Goal: Task Accomplishment & Management: Manage account settings

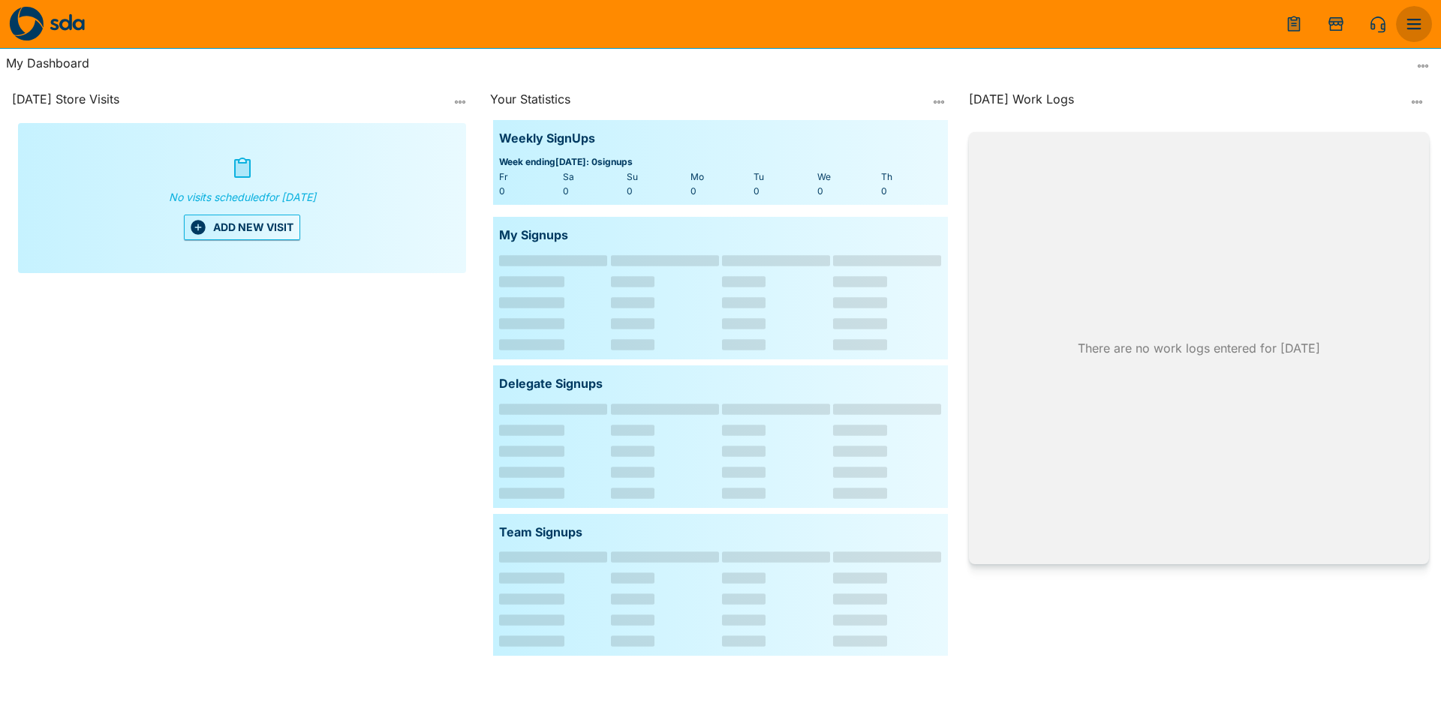
click at [1412, 26] on icon "menu" at bounding box center [1414, 24] width 18 height 18
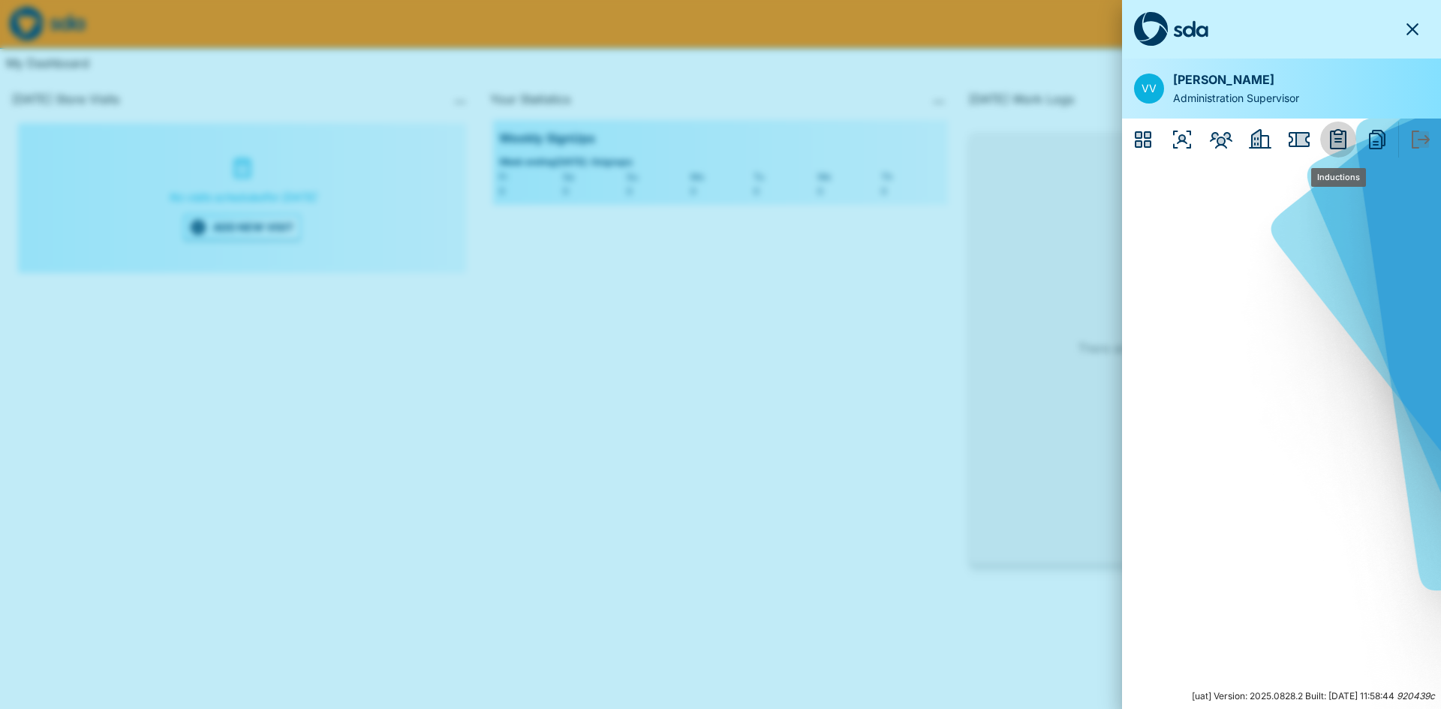
click at [1339, 138] on icon "Inductions" at bounding box center [1338, 139] width 17 height 20
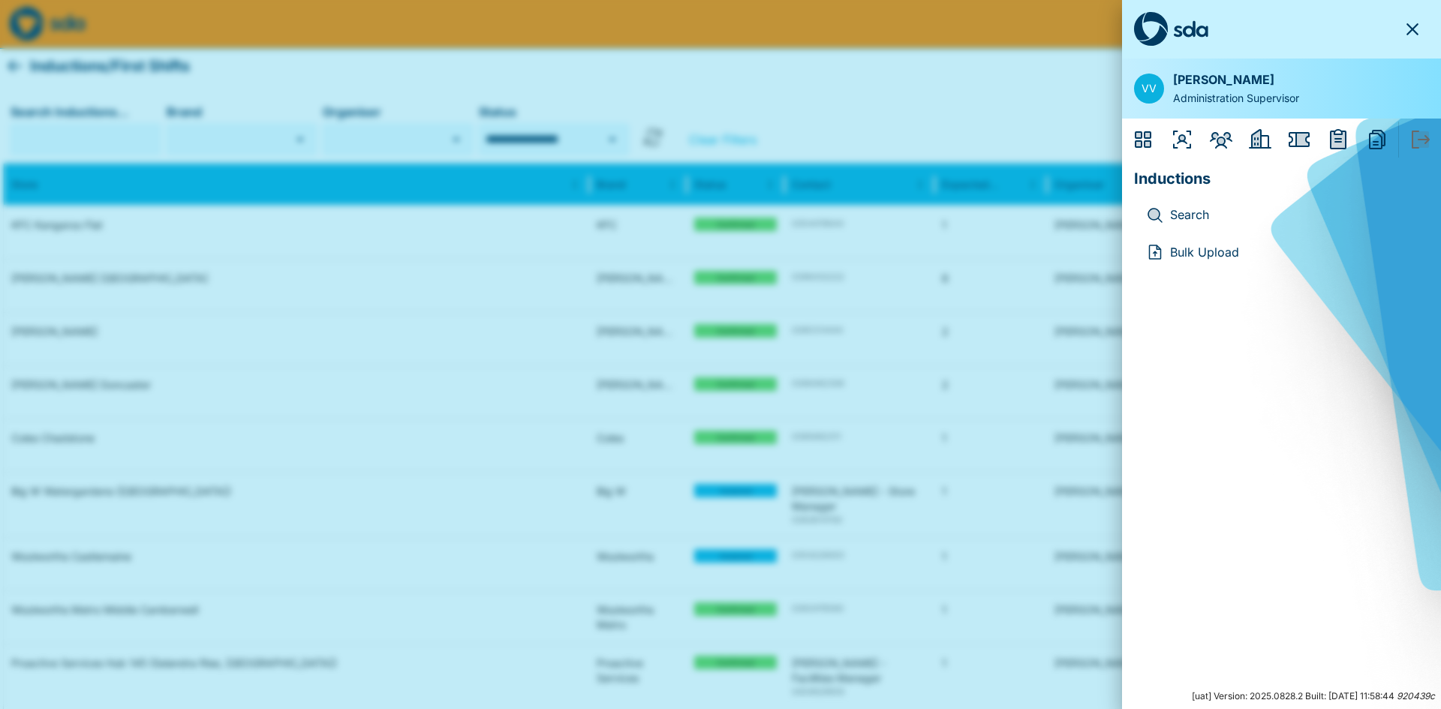
click at [1205, 251] on p "Bulk Upload" at bounding box center [1293, 253] width 247 height 20
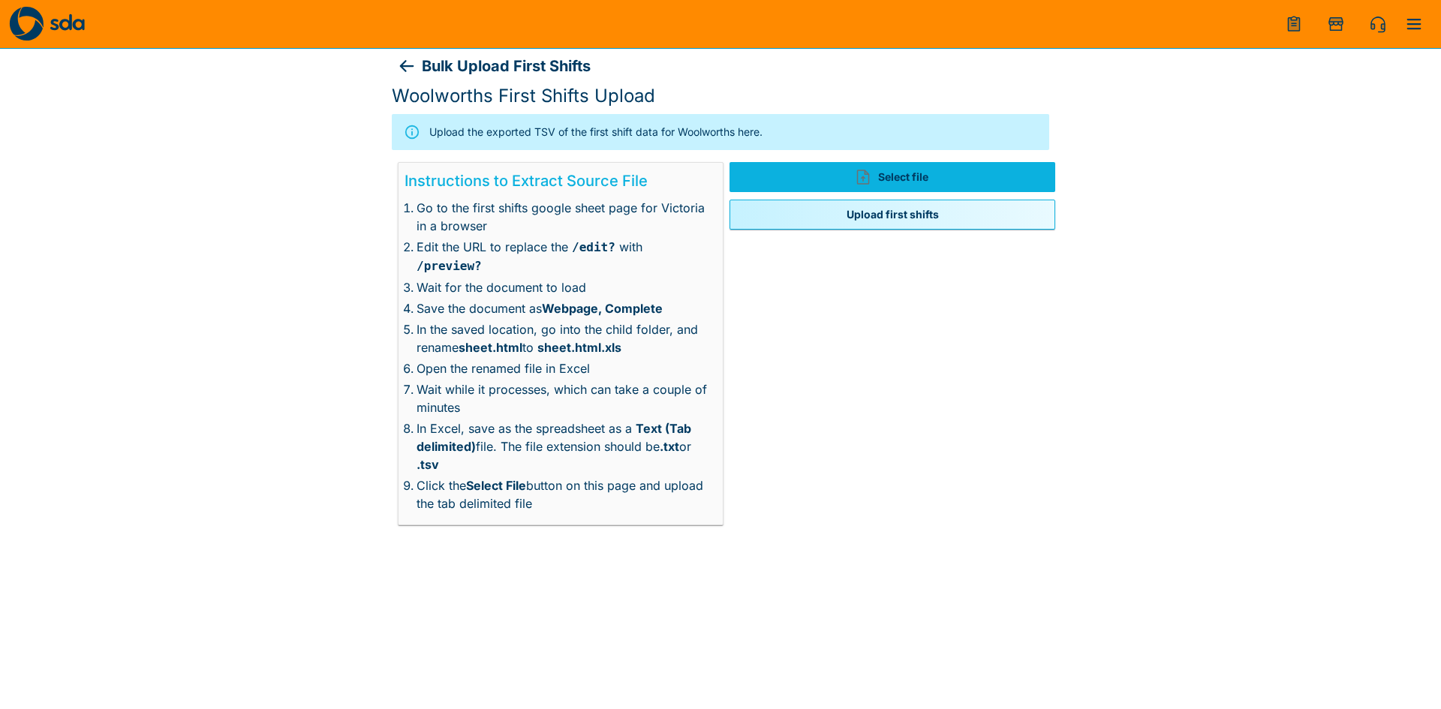
click at [890, 179] on label "Select file" at bounding box center [892, 177] width 326 height 30
click at [730, 191] on input "Select file" at bounding box center [729, 191] width 1 height 1
drag, startPoint x: 666, startPoint y: 429, endPoint x: 711, endPoint y: 435, distance: 44.7
click at [711, 435] on div "Instructions to Extract Source File Go to the first shifts google sheet page fo…" at bounding box center [561, 343] width 326 height 363
click at [656, 477] on li "Click the Select File button on this page and upload the tab delimited file" at bounding box center [563, 495] width 294 height 36
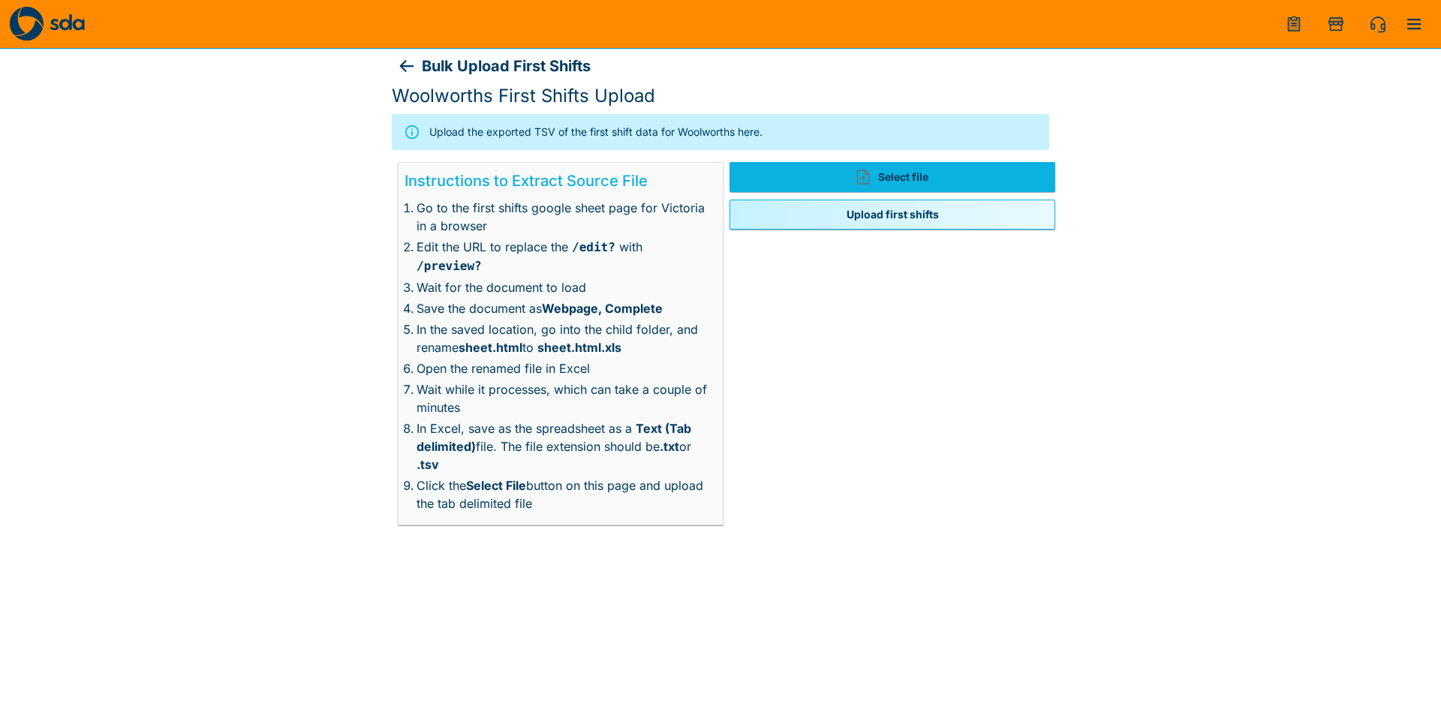
click at [411, 64] on icon at bounding box center [407, 66] width 18 height 18
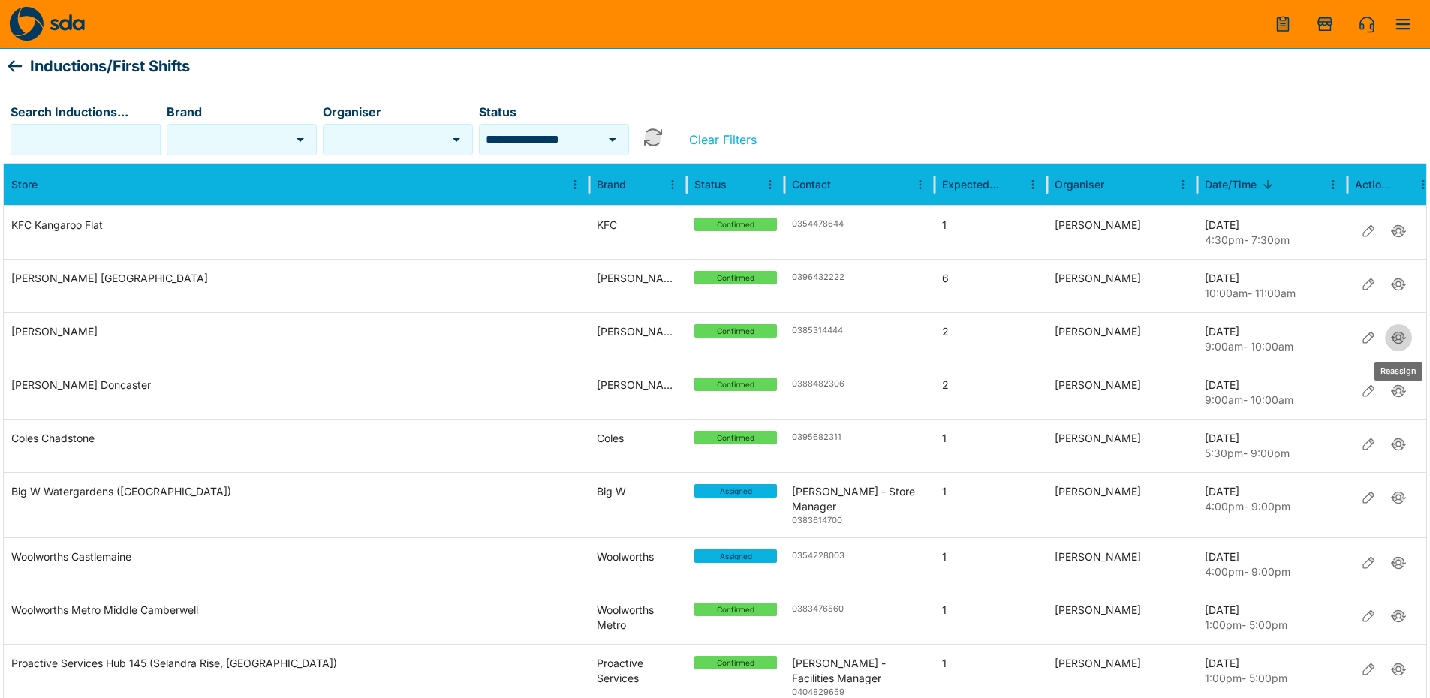
click at [1403, 337] on icon "Reassign" at bounding box center [1398, 337] width 11 height 10
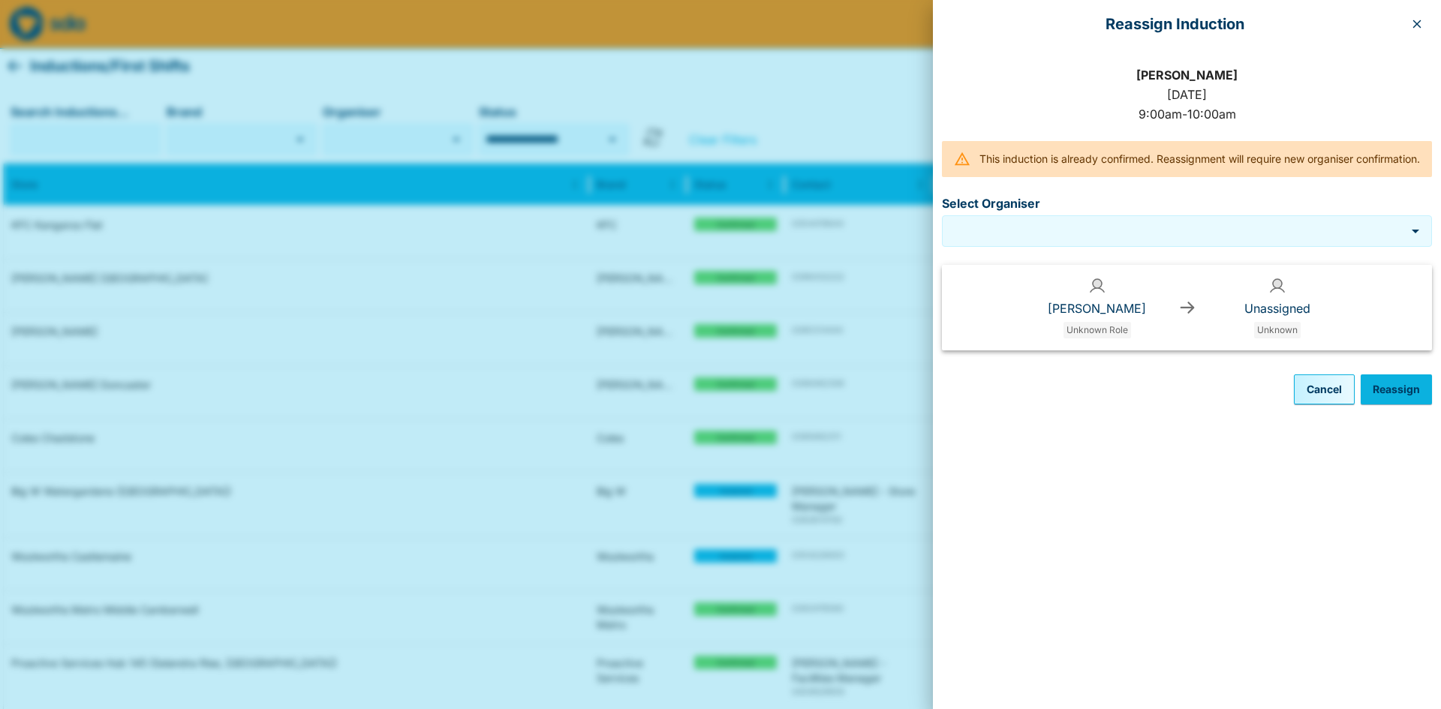
click at [1167, 235] on input "Select Organiser" at bounding box center [1175, 230] width 452 height 17
click at [1423, 26] on button "button" at bounding box center [1417, 24] width 24 height 24
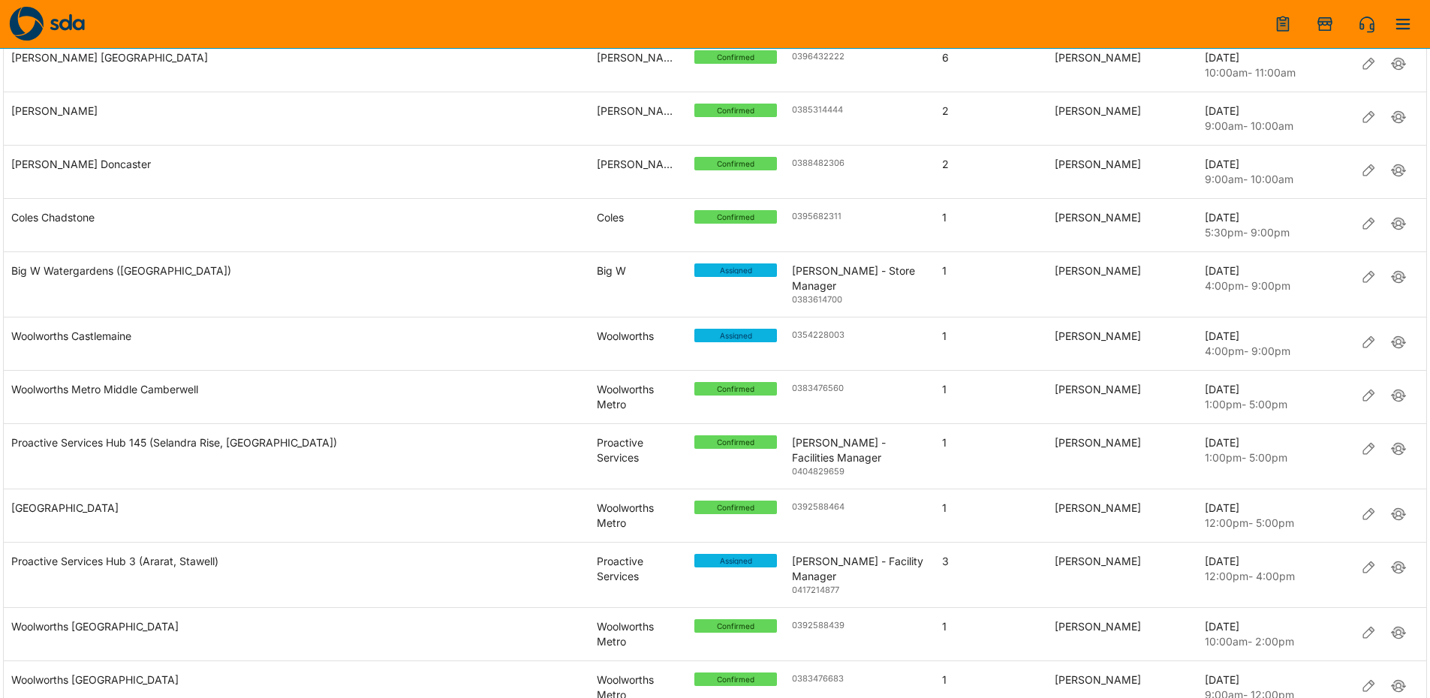
scroll to position [225, 0]
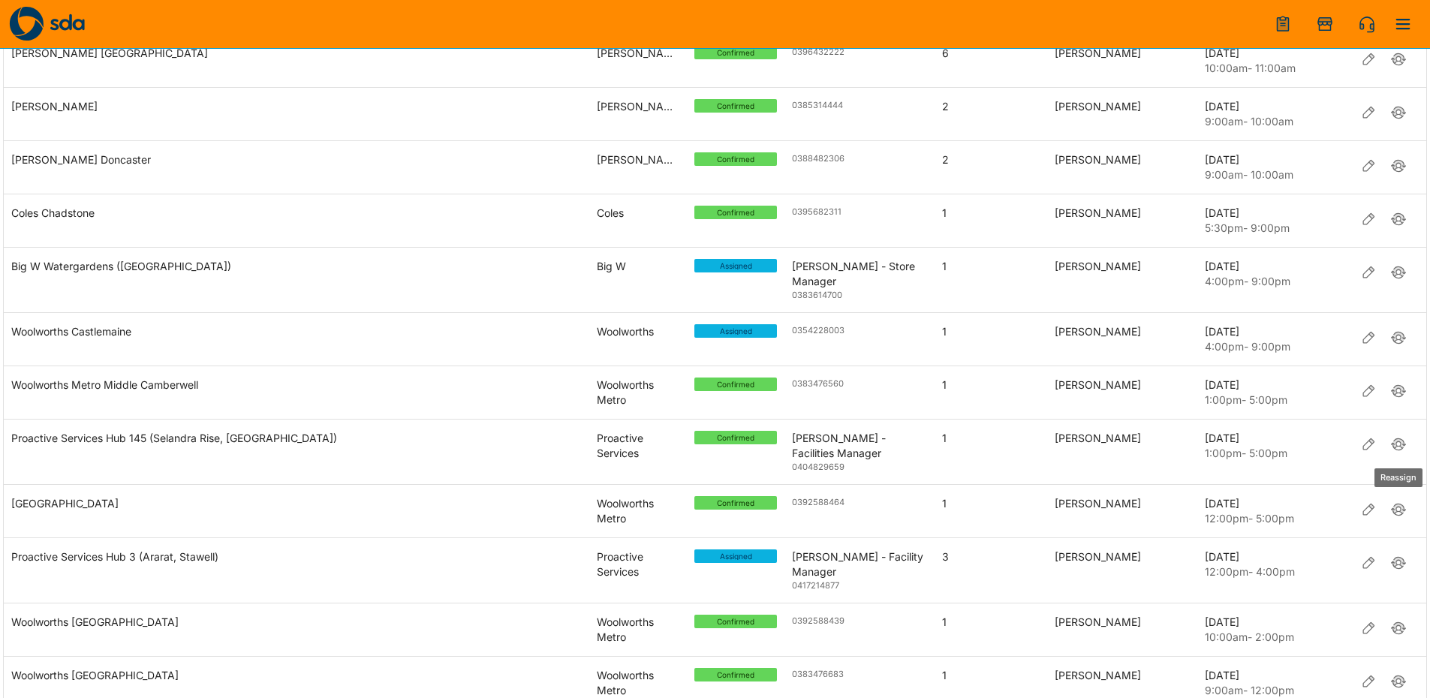
click at [1395, 448] on icon "Reassign" at bounding box center [1398, 444] width 15 height 12
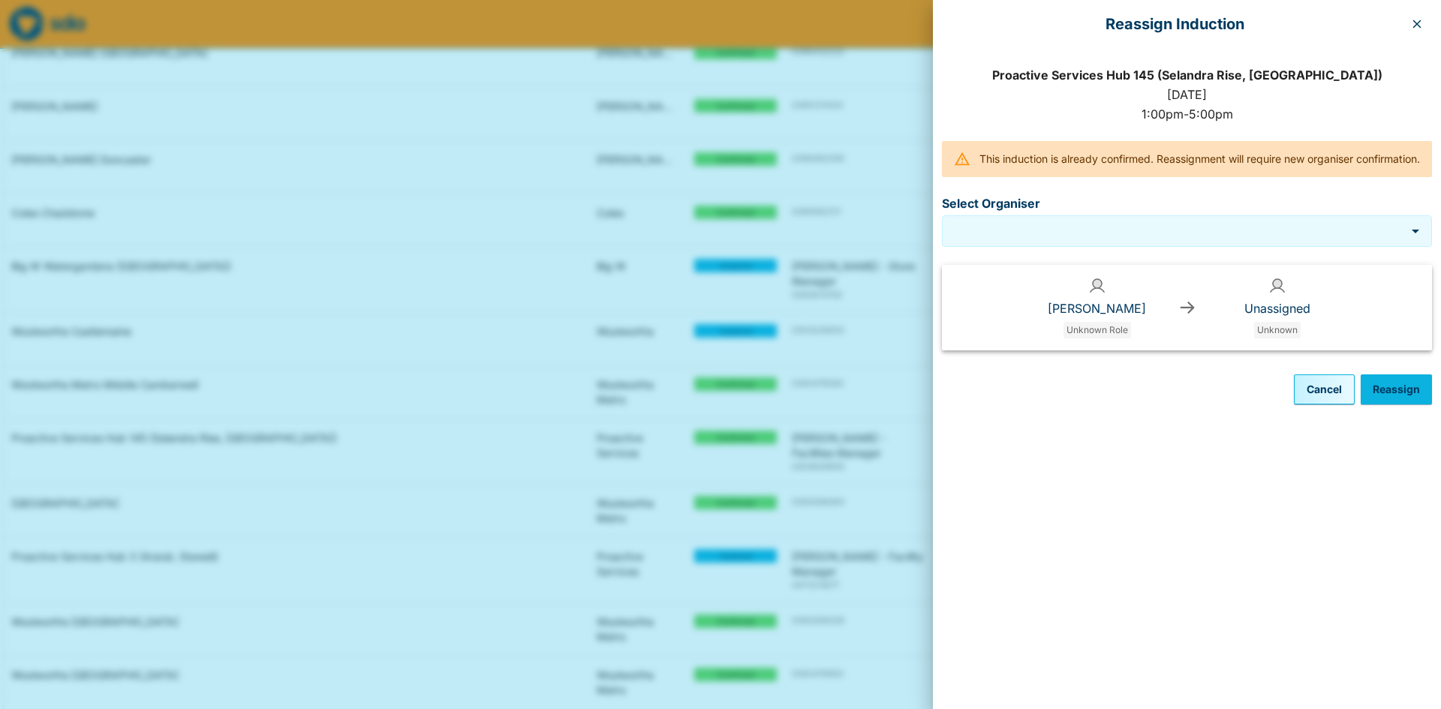
click at [1415, 233] on icon "Open" at bounding box center [1416, 232] width 8 height 4
click at [1415, 233] on icon "Close" at bounding box center [1416, 231] width 8 height 4
click at [1415, 233] on icon "Open" at bounding box center [1416, 232] width 8 height 4
click at [1415, 233] on icon "Close" at bounding box center [1416, 231] width 8 height 4
click at [1415, 233] on icon "Open" at bounding box center [1416, 232] width 8 height 4
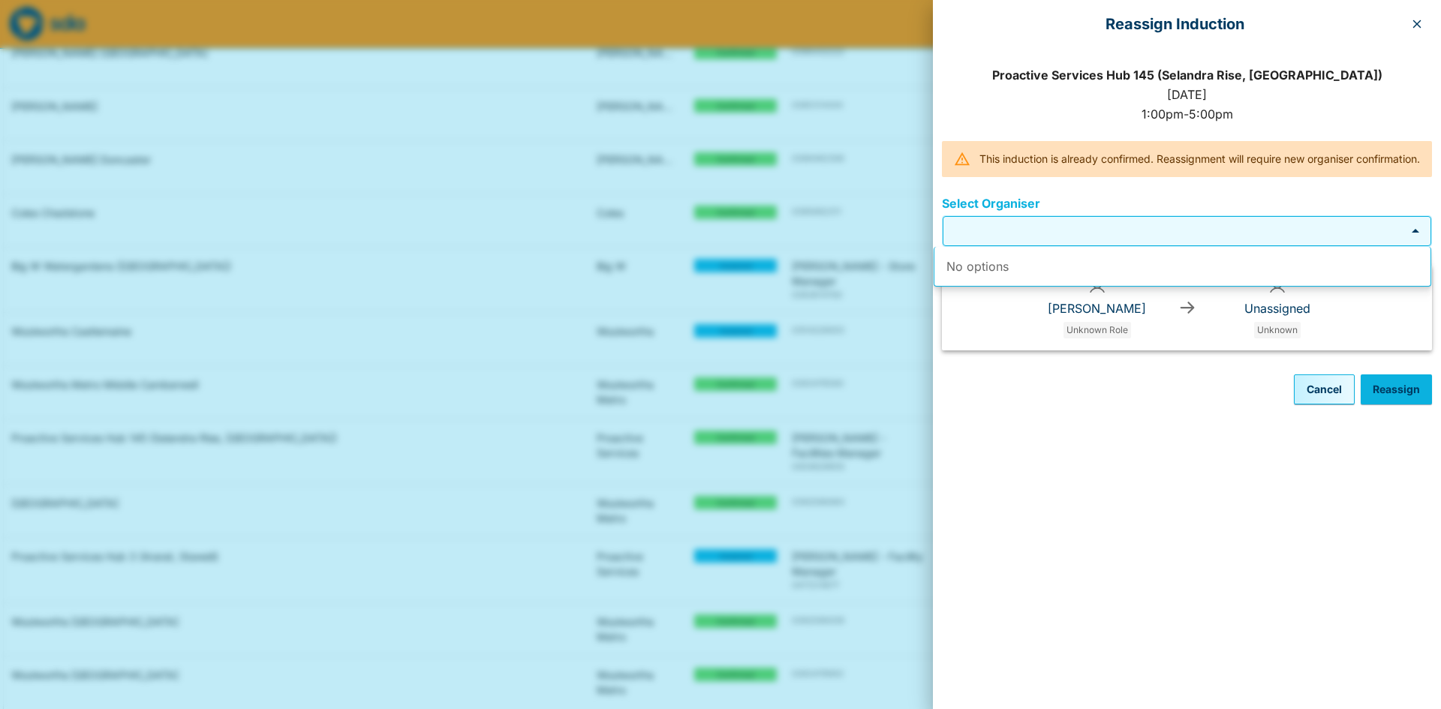
click at [1415, 233] on icon "Close" at bounding box center [1416, 231] width 8 height 4
click at [1415, 233] on icon "Open" at bounding box center [1416, 232] width 8 height 4
click at [1415, 233] on icon "Close" at bounding box center [1416, 231] width 8 height 4
click at [1412, 23] on icon "button" at bounding box center [1417, 24] width 12 height 12
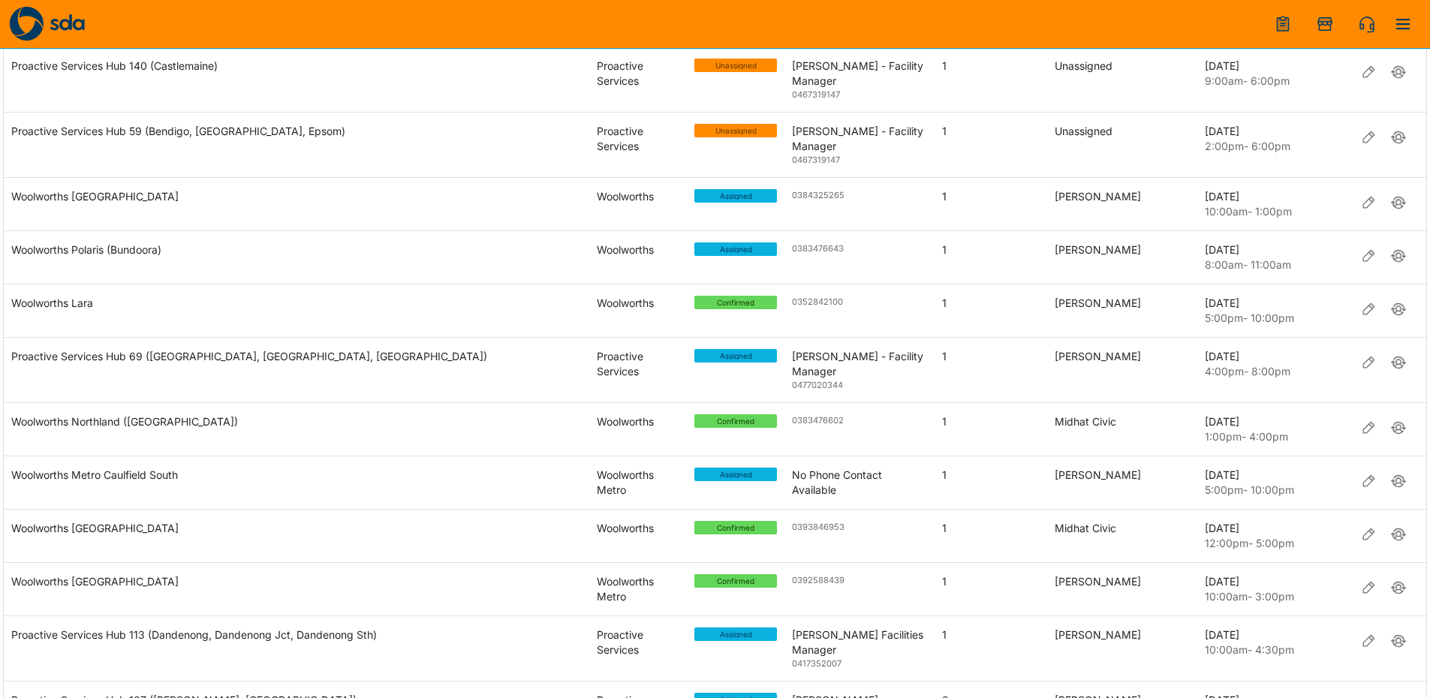
scroll to position [1651, 0]
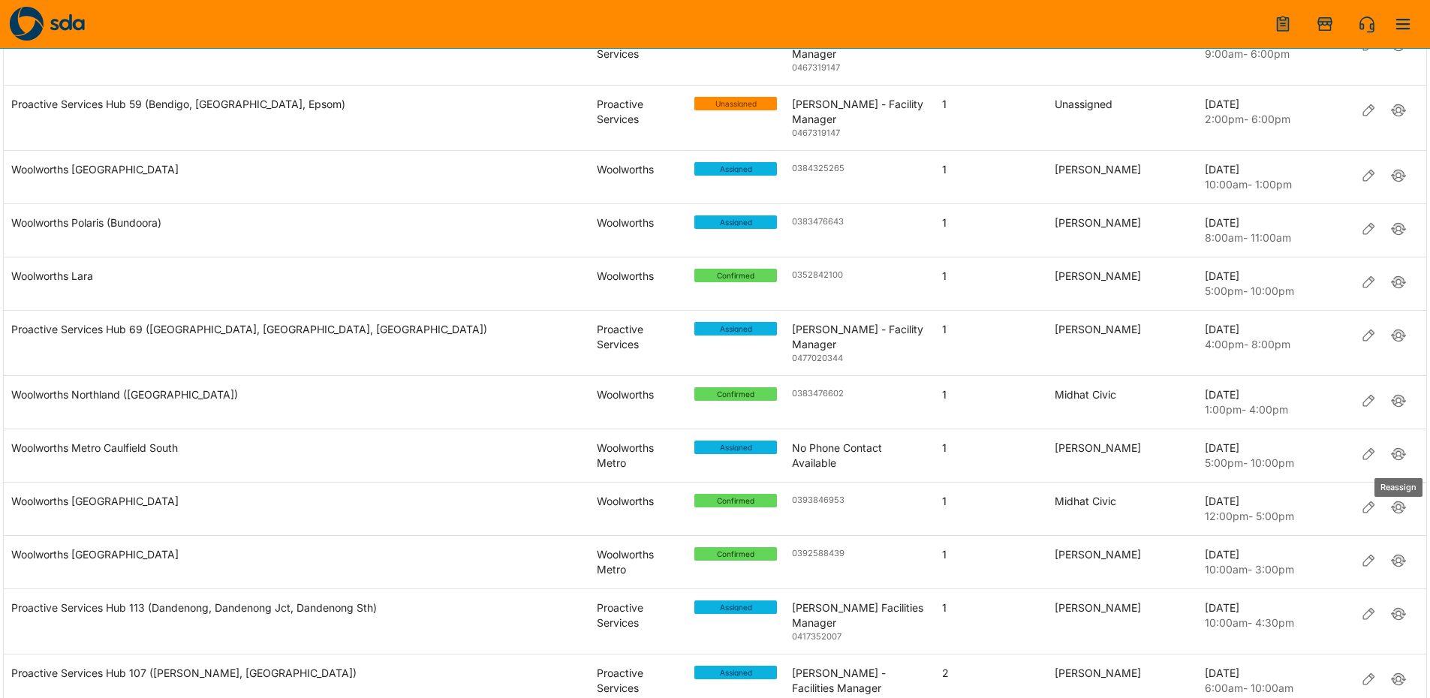
click at [1394, 461] on icon "Reassign" at bounding box center [1398, 453] width 15 height 15
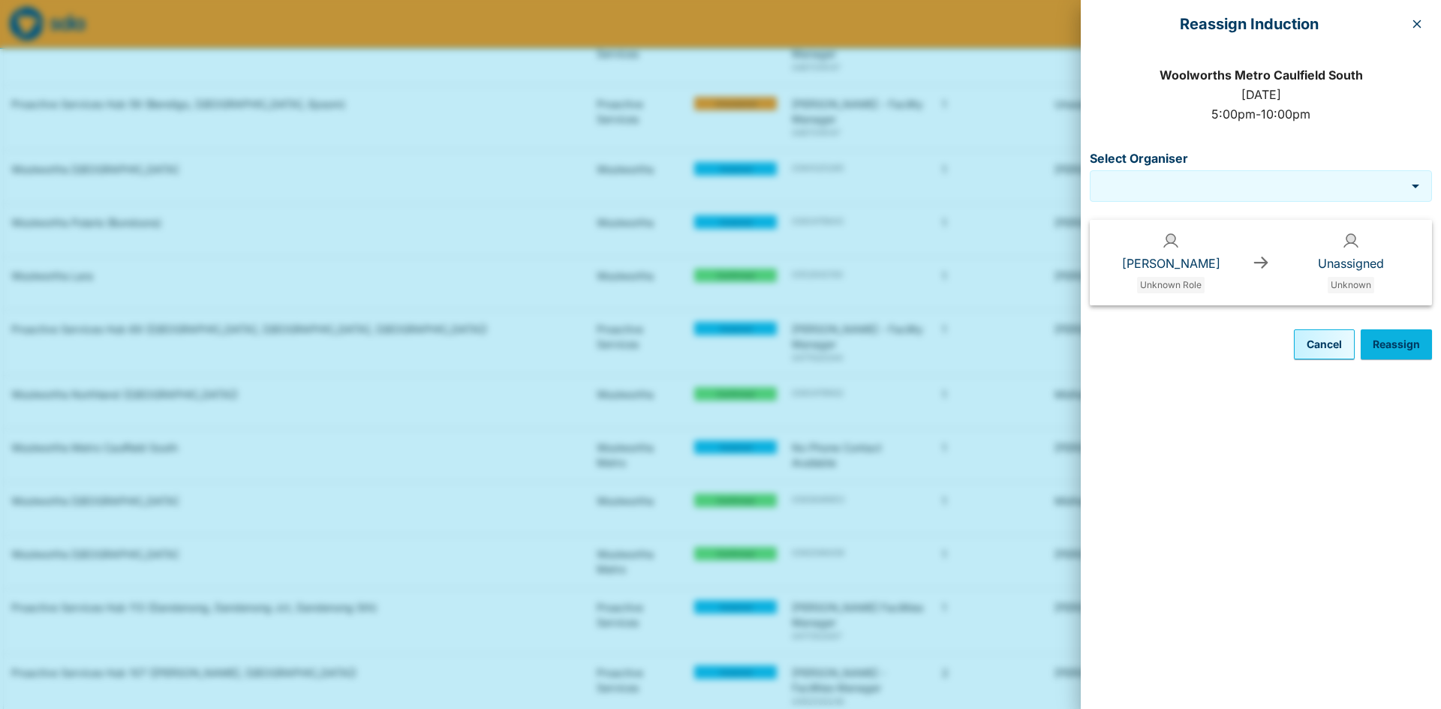
click at [1284, 174] on div "Select Organiser" at bounding box center [1261, 186] width 342 height 32
click at [1415, 21] on icon "button" at bounding box center [1417, 24] width 12 height 12
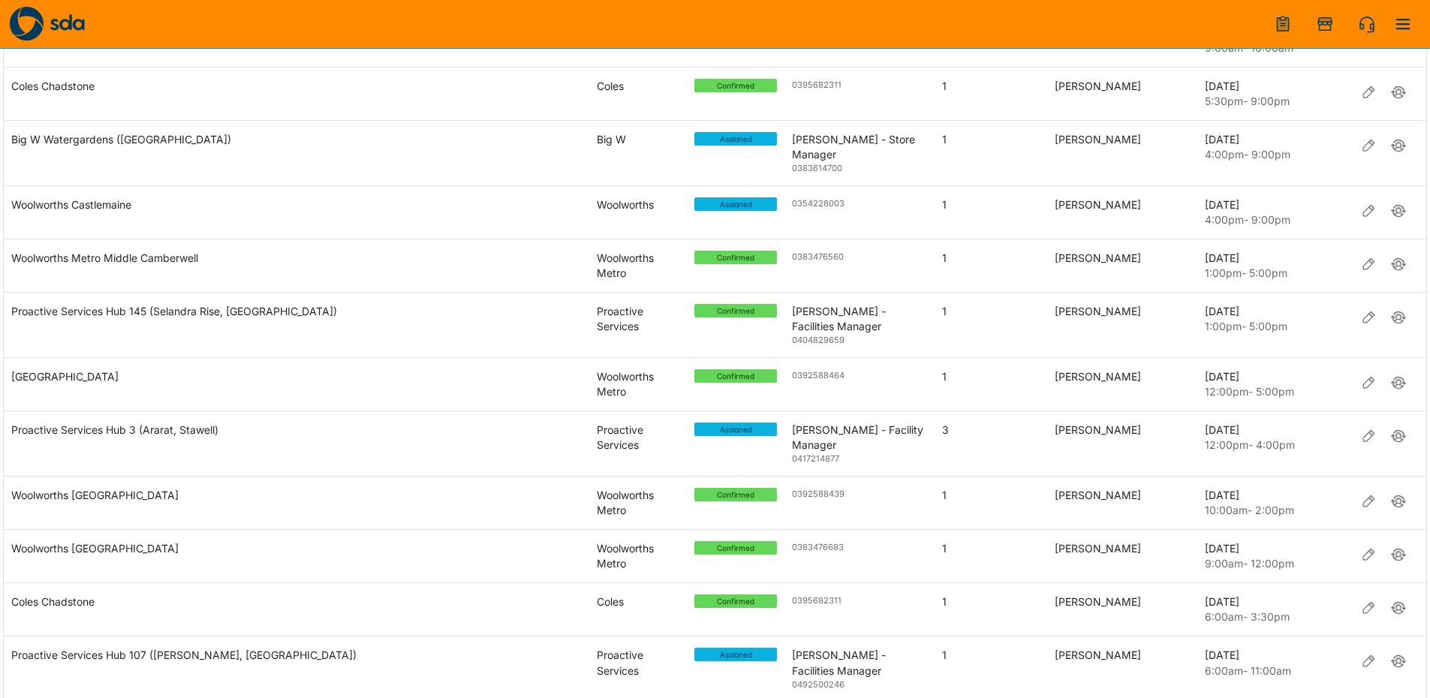
scroll to position [150, 0]
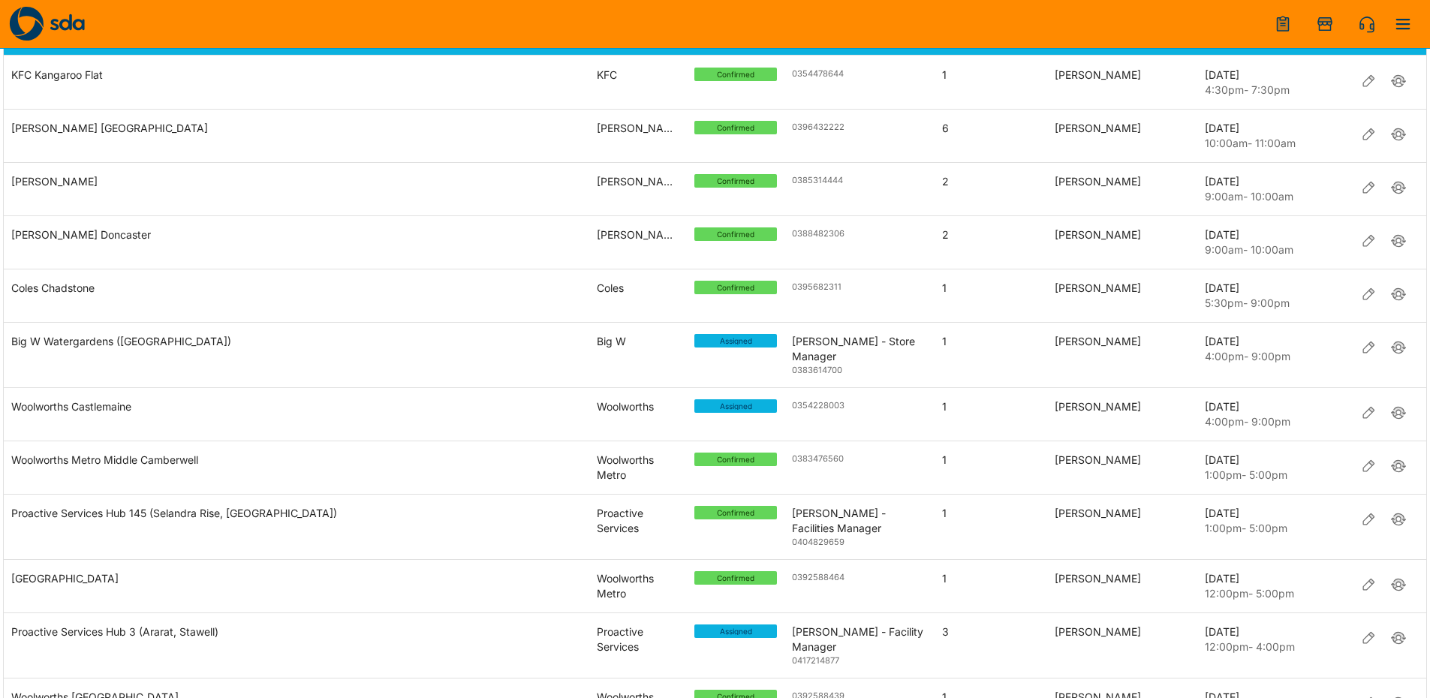
click at [64, 27] on img at bounding box center [67, 22] width 35 height 17
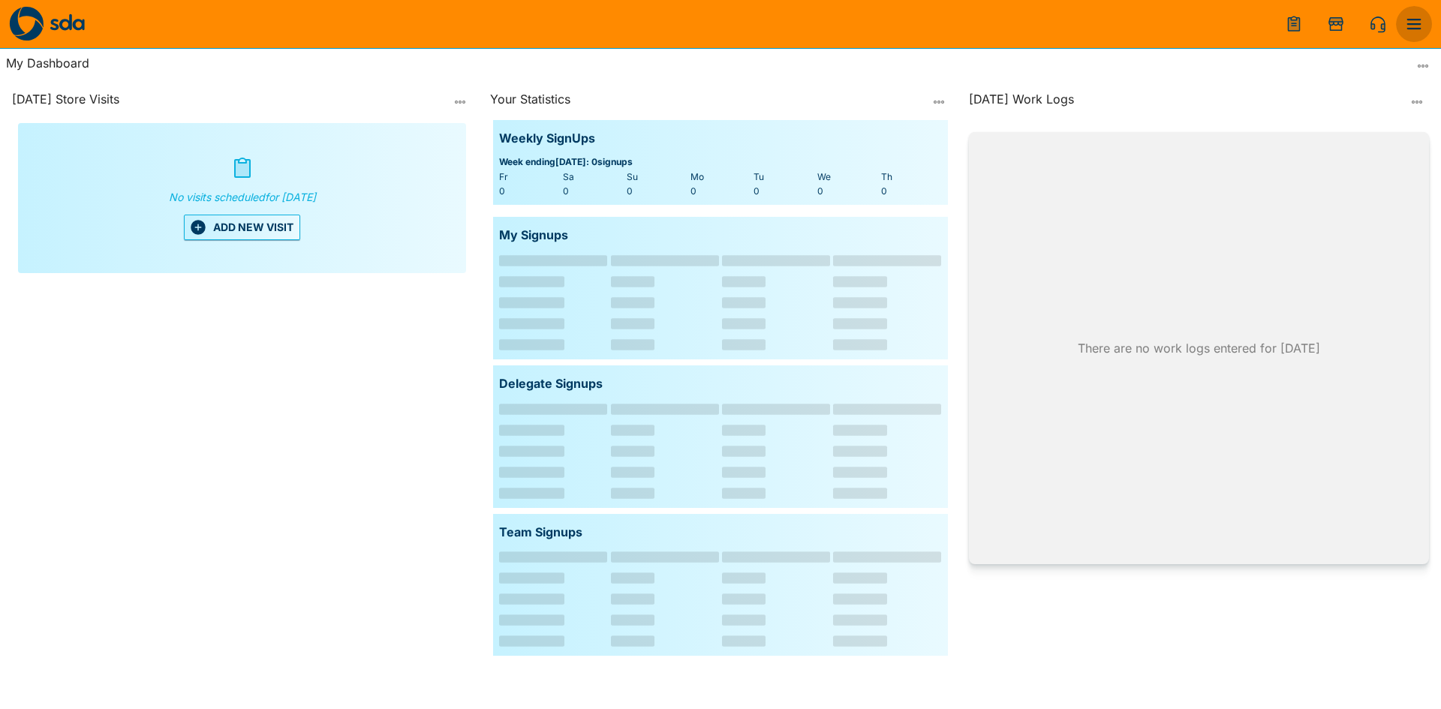
click at [1431, 23] on button "menu" at bounding box center [1414, 24] width 36 height 36
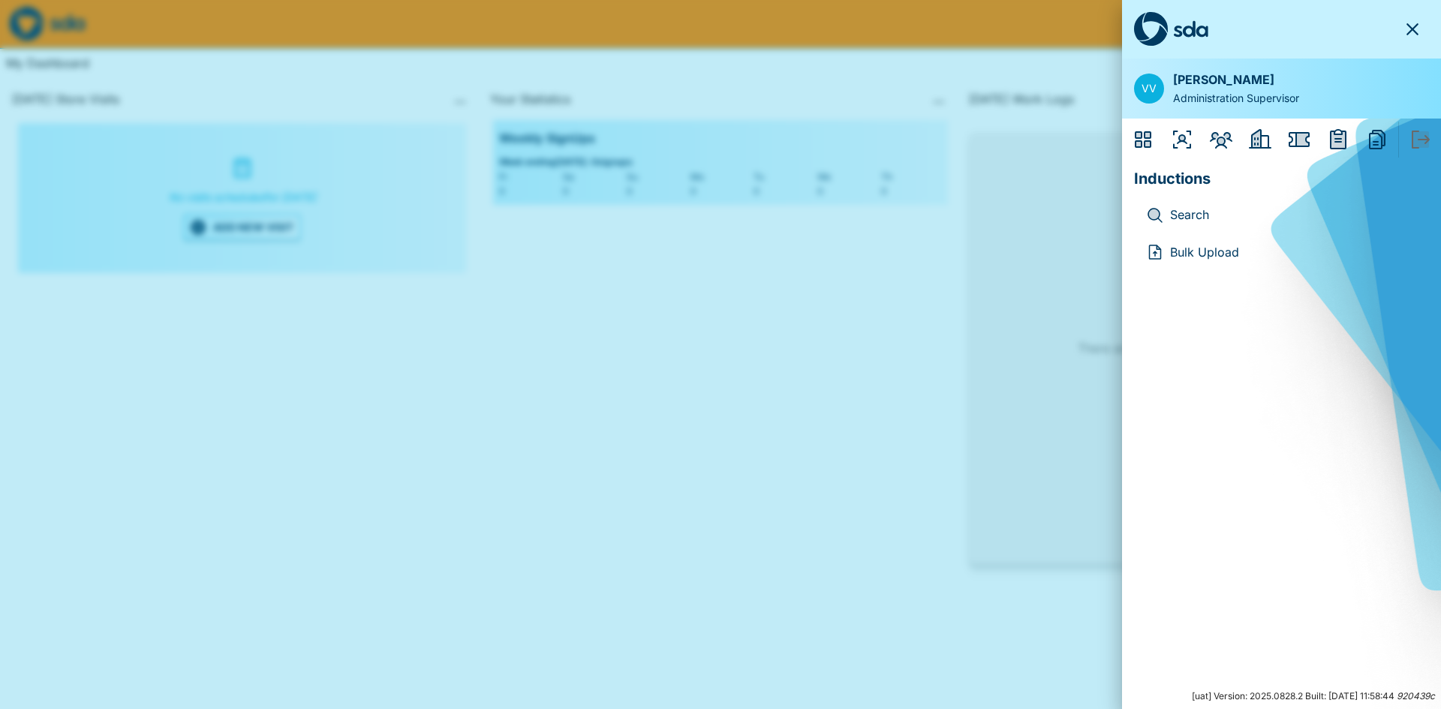
click at [825, 399] on div at bounding box center [720, 354] width 1441 height 709
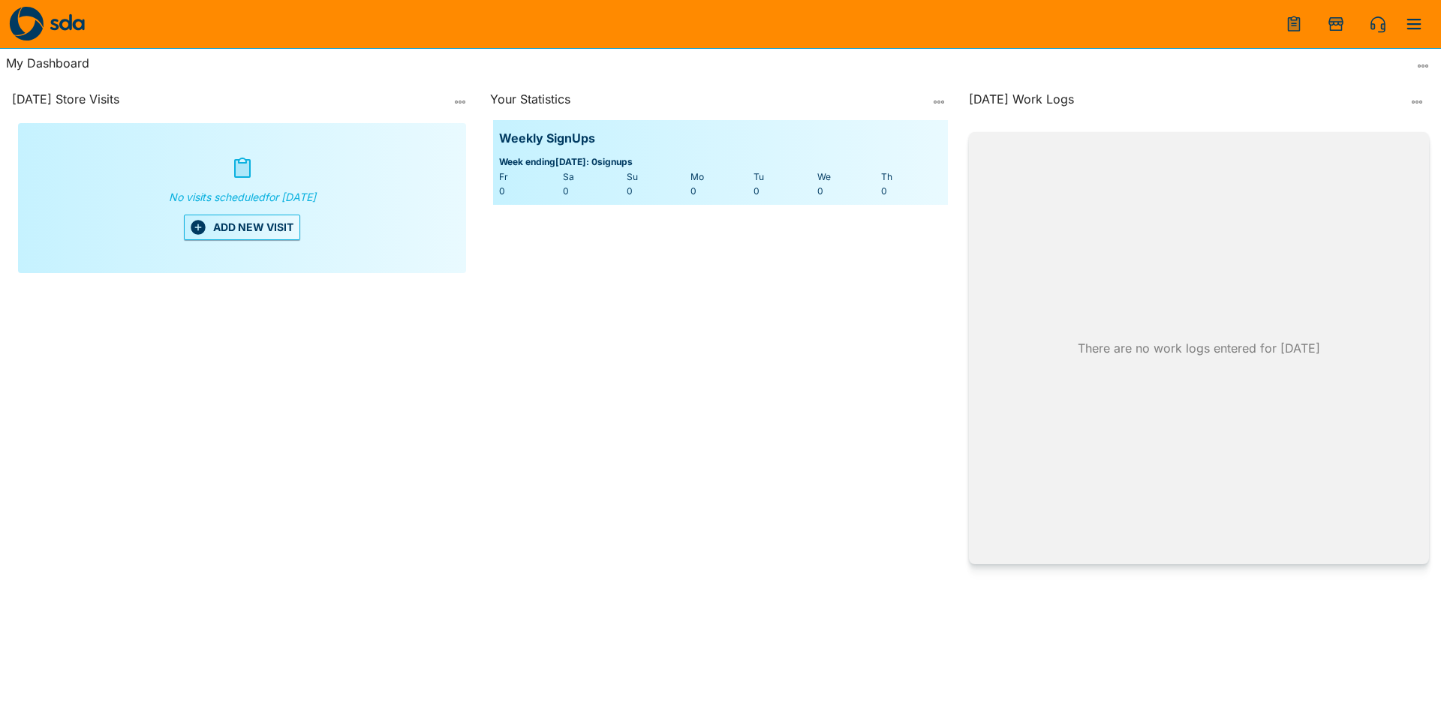
click at [759, 304] on div "Your Statistics Weekly SignUps Week ending [DATE] : 0 signups Fr Sa Su Mo Tu We…" at bounding box center [720, 393] width 472 height 619
click at [1418, 21] on icon "menu" at bounding box center [1414, 24] width 18 height 18
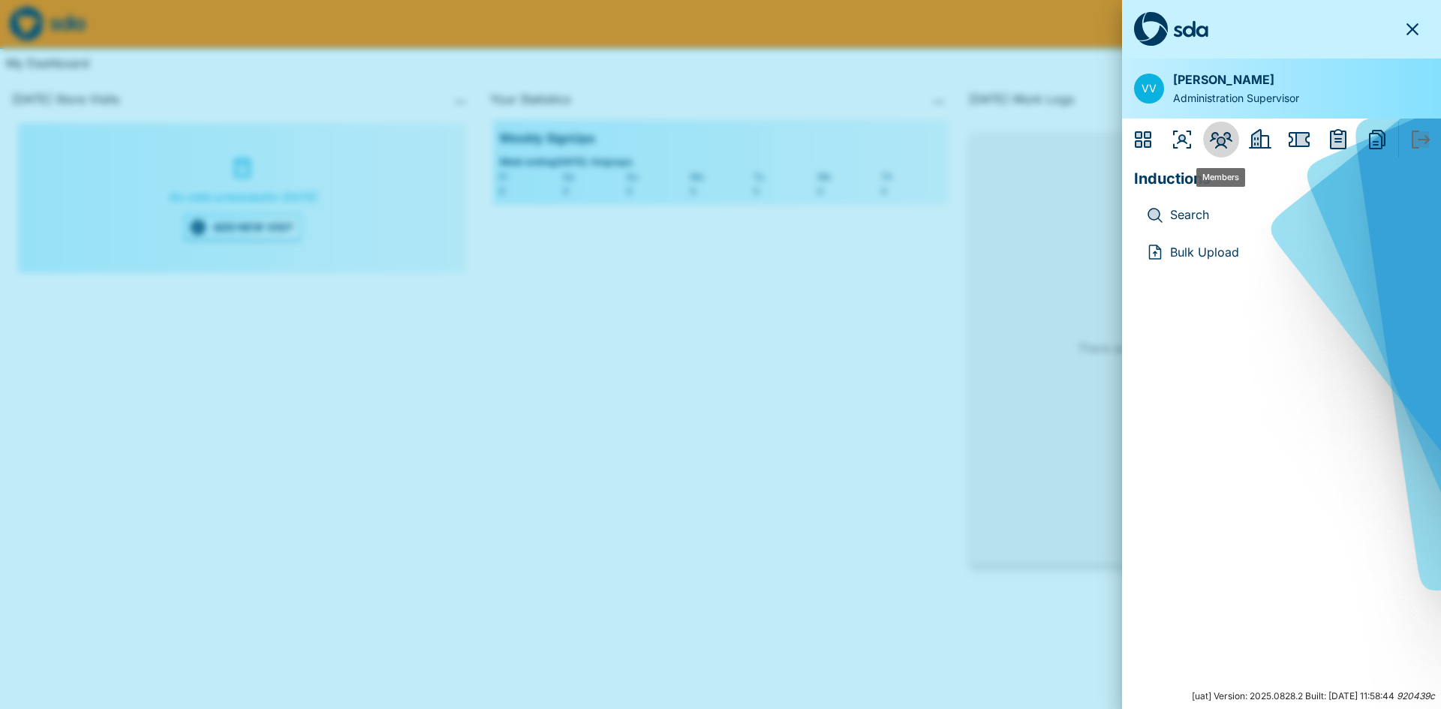
click at [1221, 146] on icon "Members" at bounding box center [1221, 140] width 24 height 24
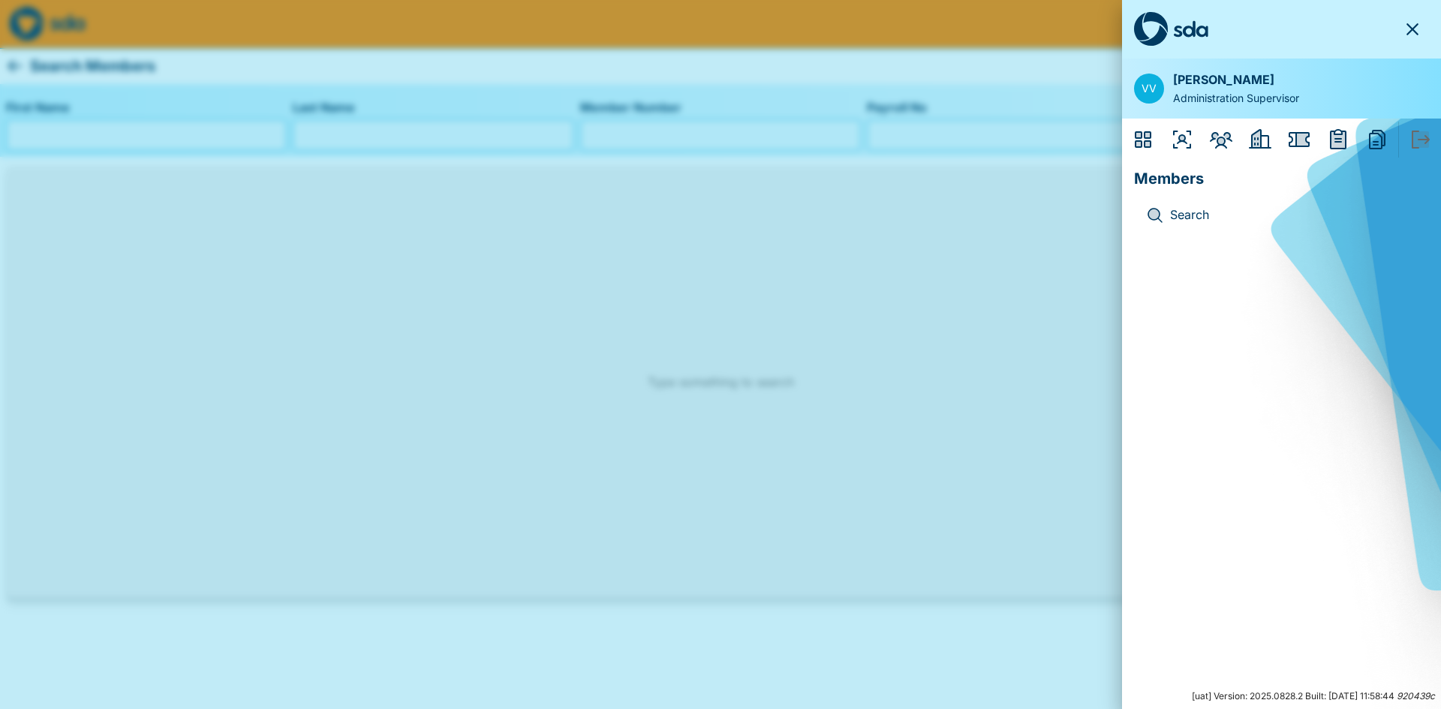
click at [868, 373] on div at bounding box center [720, 354] width 1441 height 709
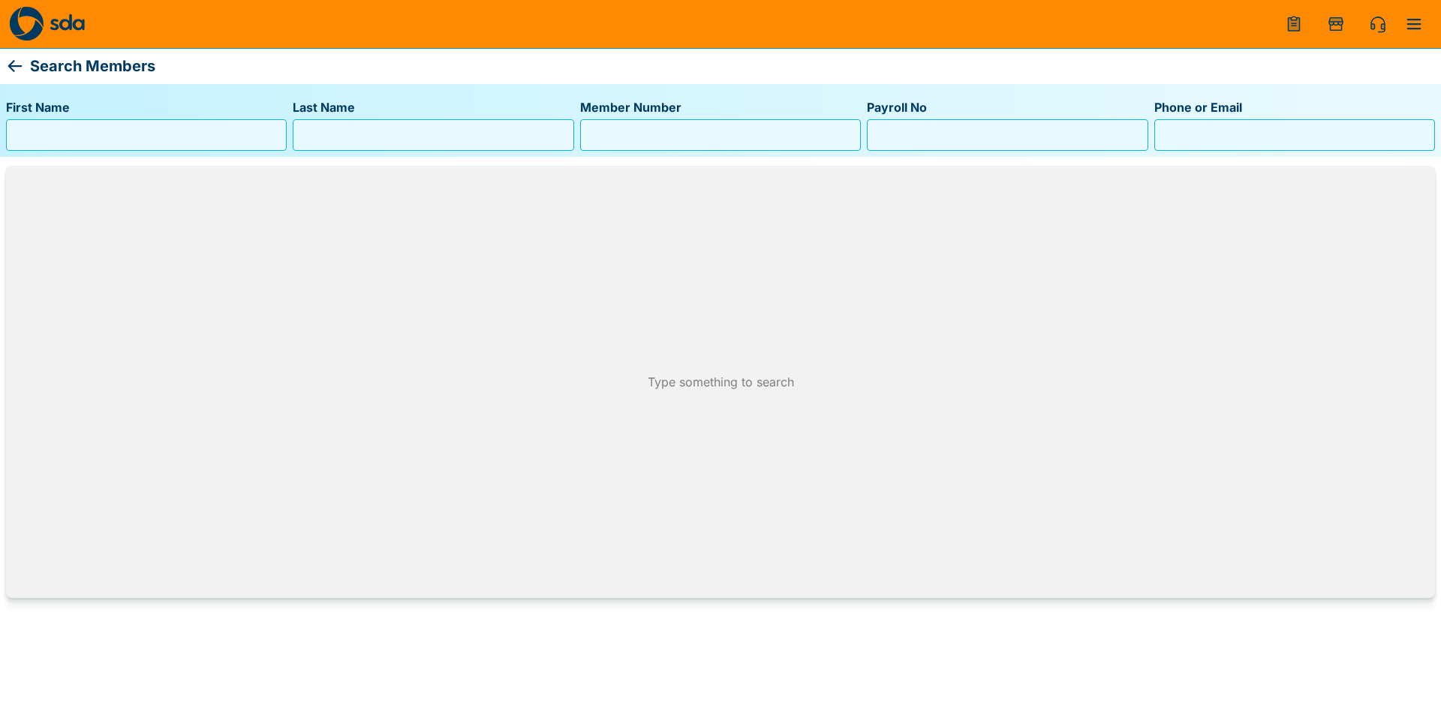
click at [92, 138] on input "First Name" at bounding box center [146, 135] width 267 height 24
click at [65, 30] on img at bounding box center [67, 22] width 35 height 17
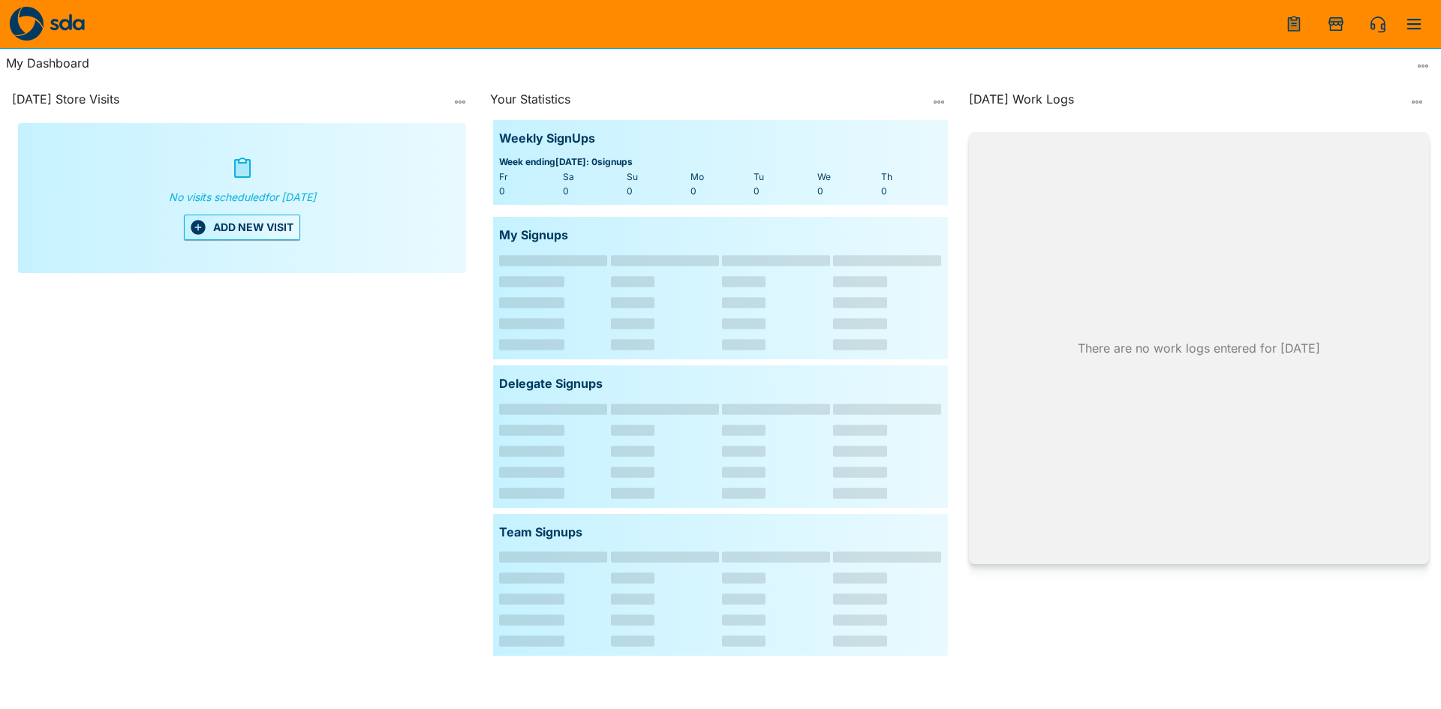
click at [1400, 21] on button "menu" at bounding box center [1414, 24] width 36 height 36
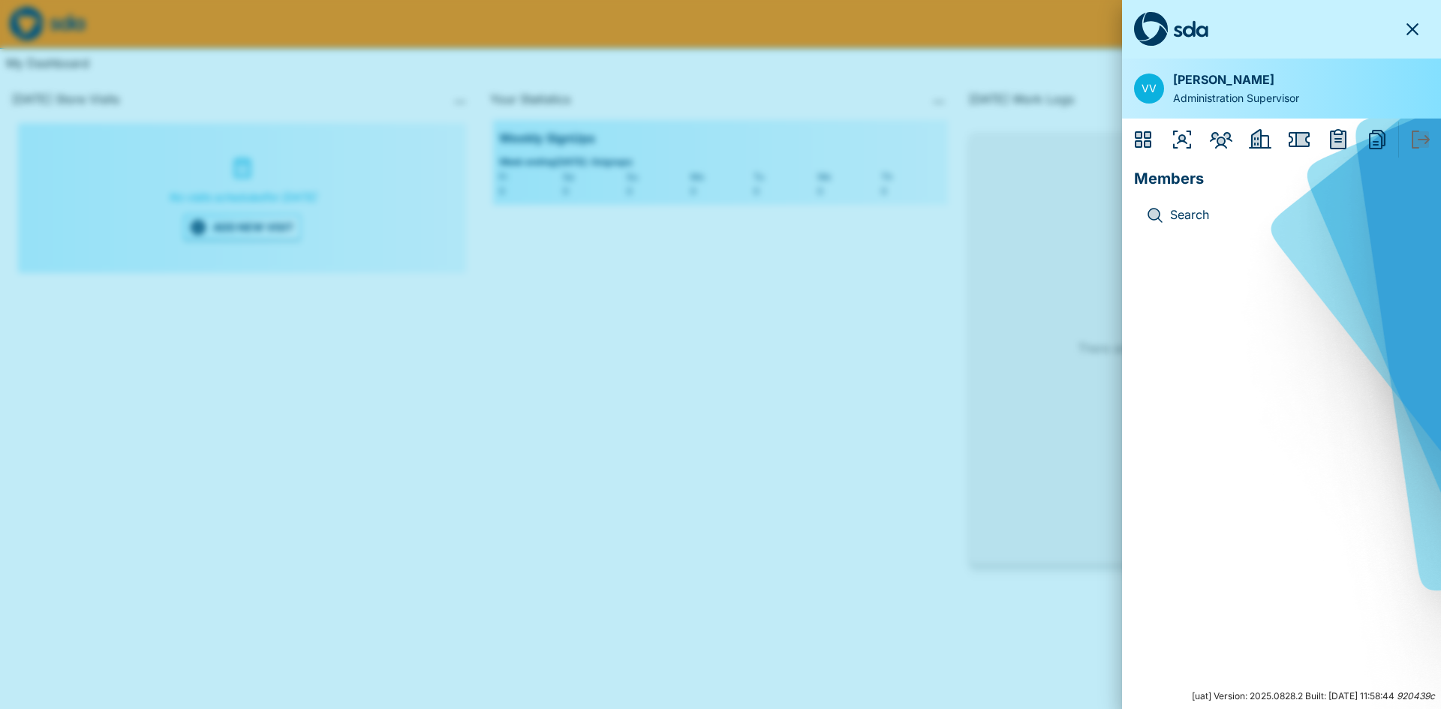
click at [795, 369] on div at bounding box center [720, 354] width 1441 height 709
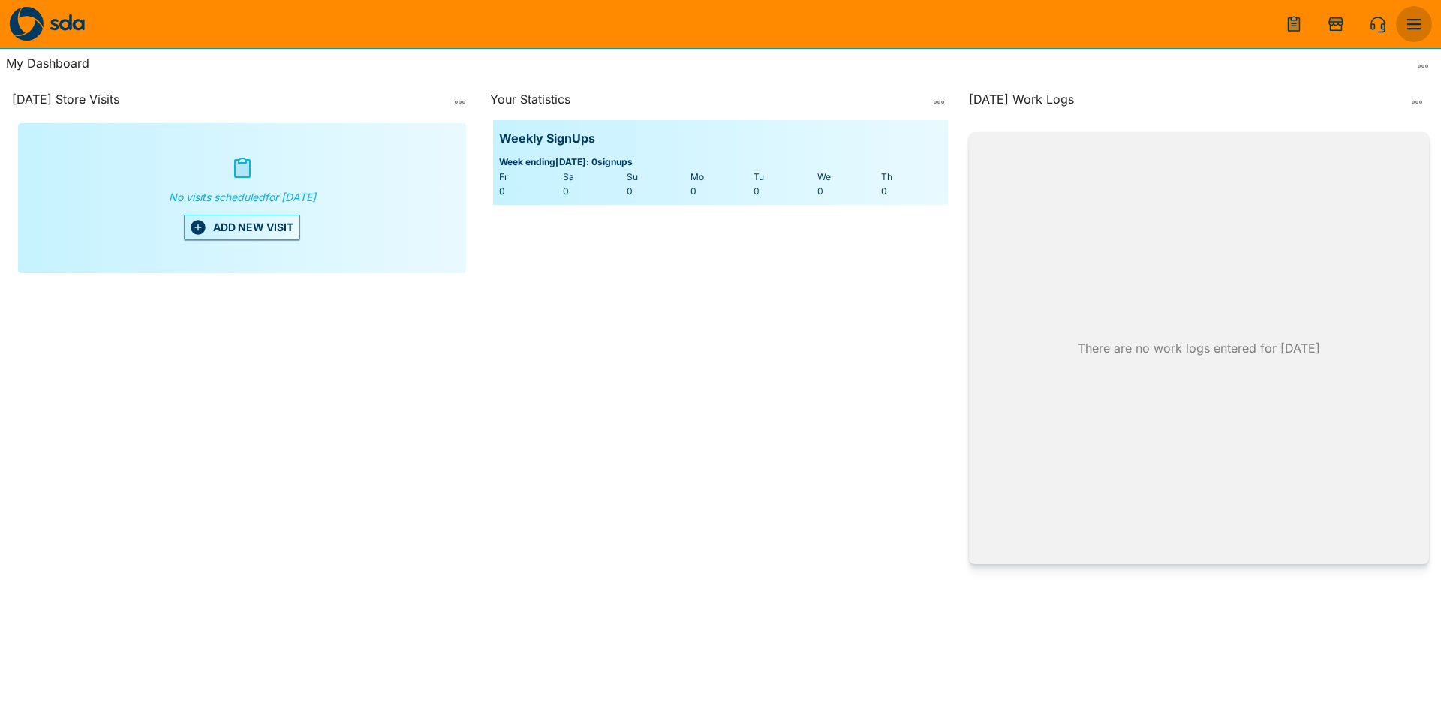
click at [1415, 19] on icon "menu" at bounding box center [1414, 24] width 14 height 11
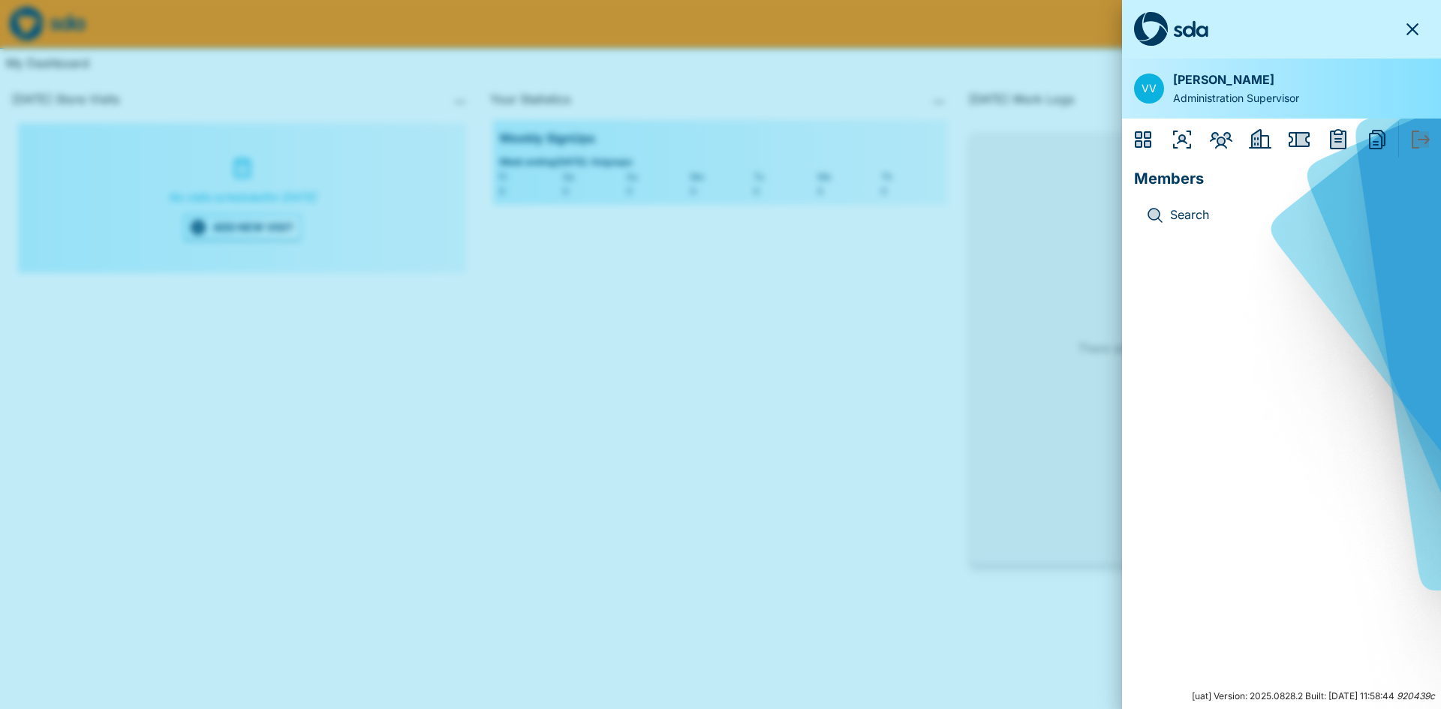
click at [783, 357] on div at bounding box center [720, 354] width 1441 height 709
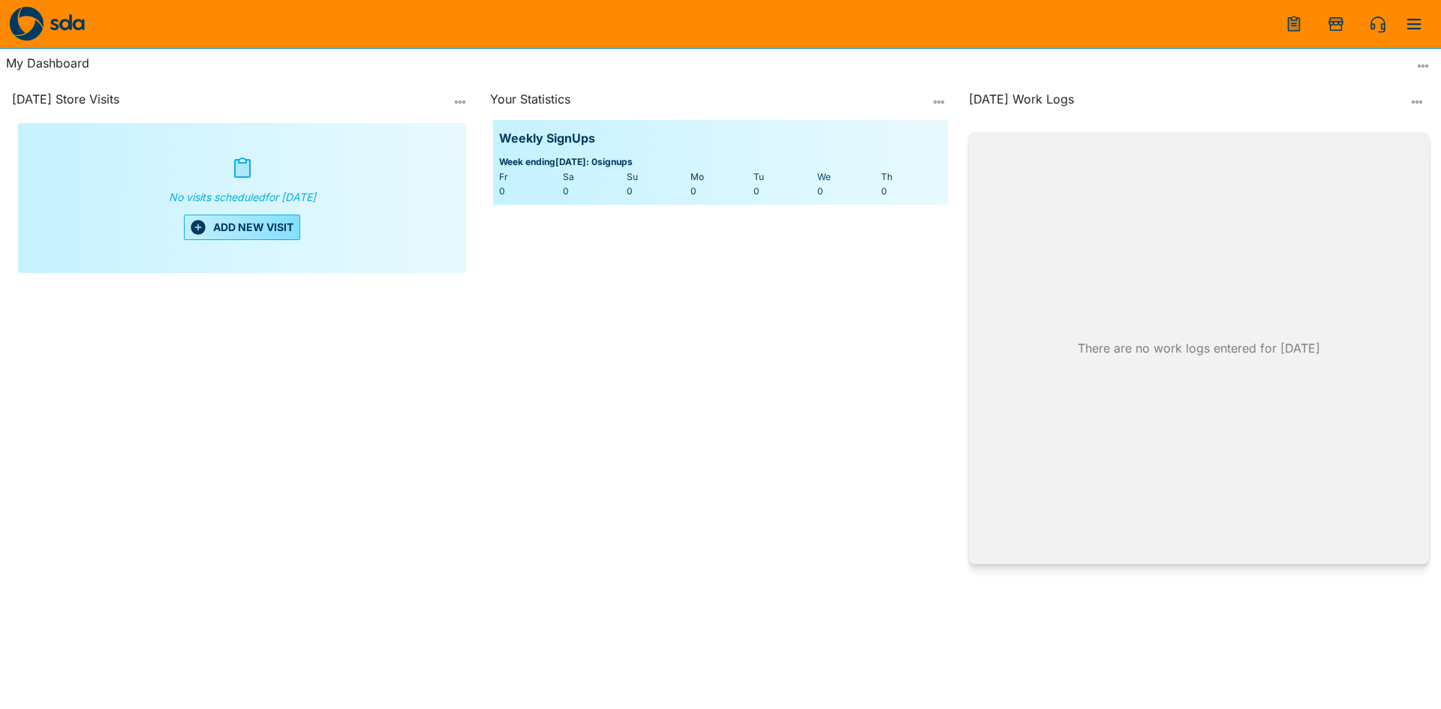
click at [282, 237] on button "ADD NEW VISIT" at bounding box center [242, 228] width 116 height 26
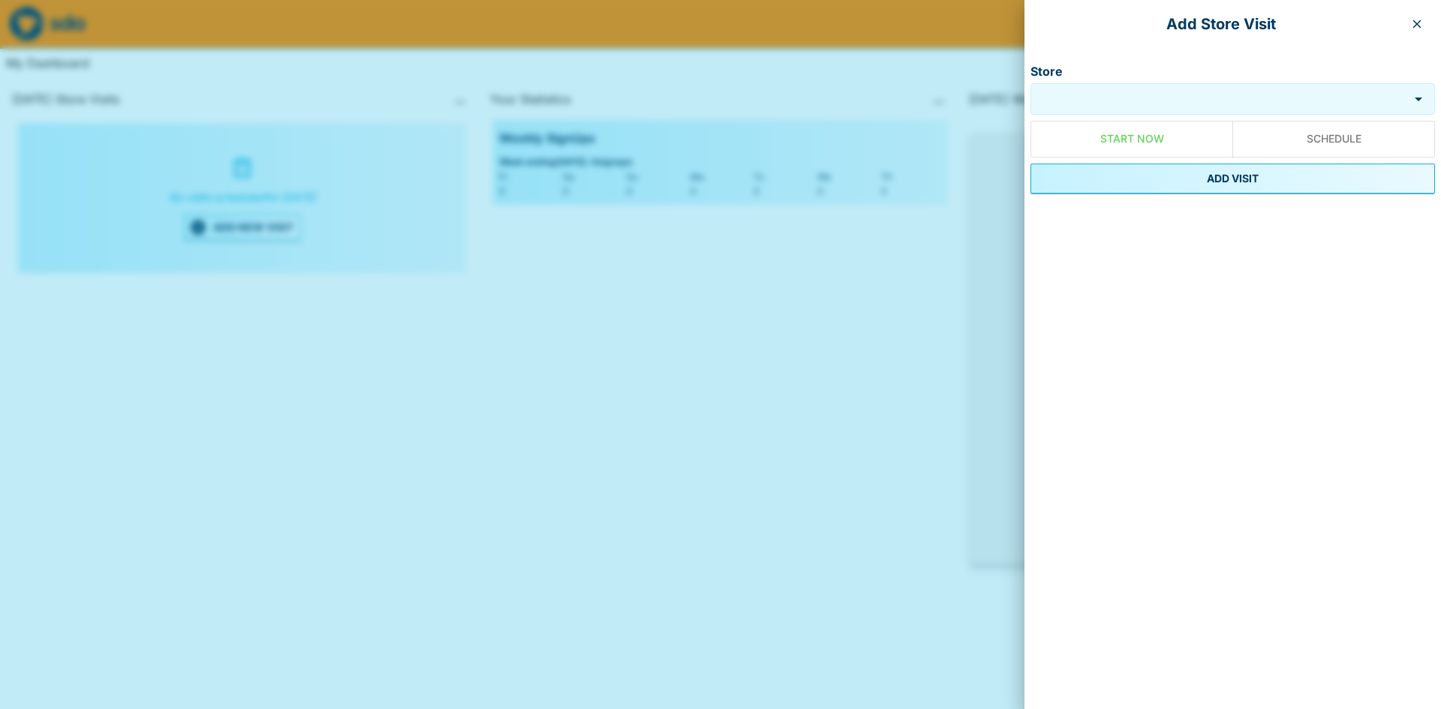
click at [1053, 90] on input "Store" at bounding box center [1221, 98] width 367 height 17
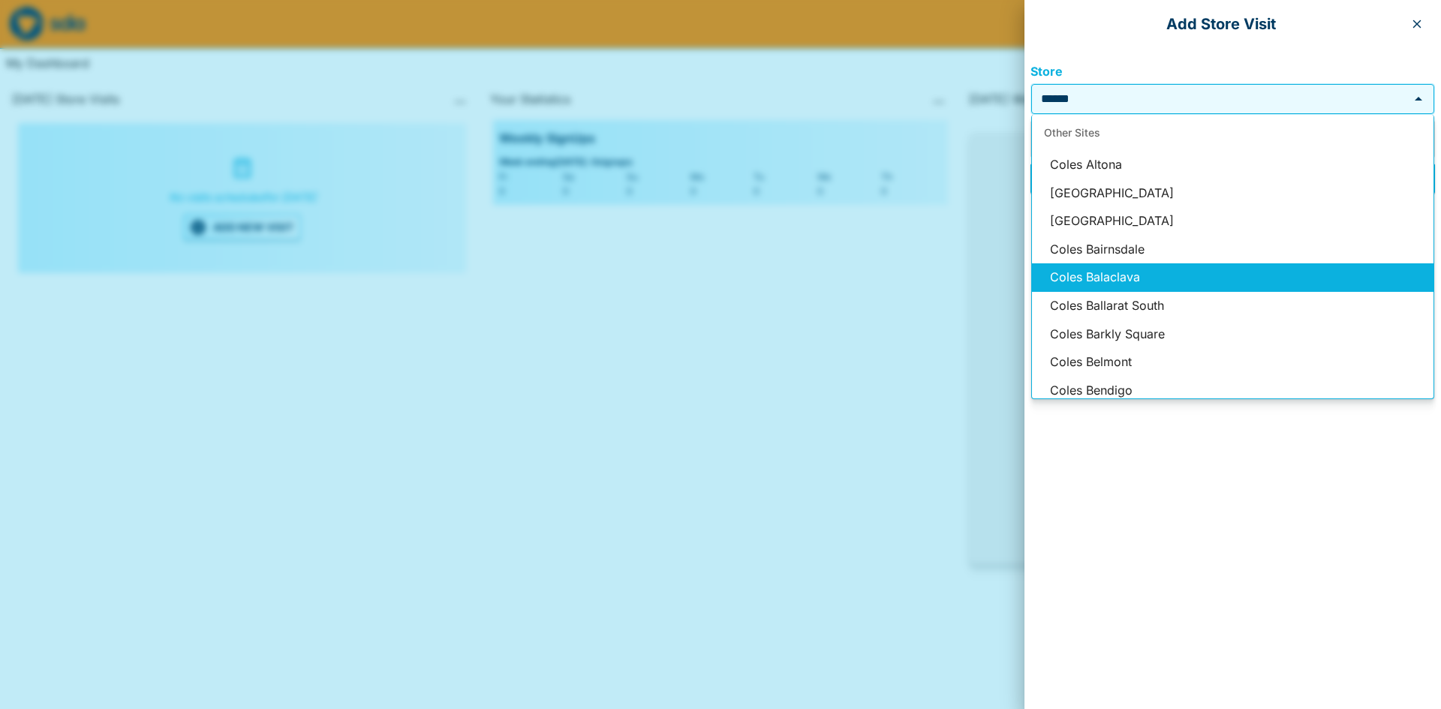
click at [1129, 279] on li "Coles Balaclava" at bounding box center [1232, 277] width 401 height 29
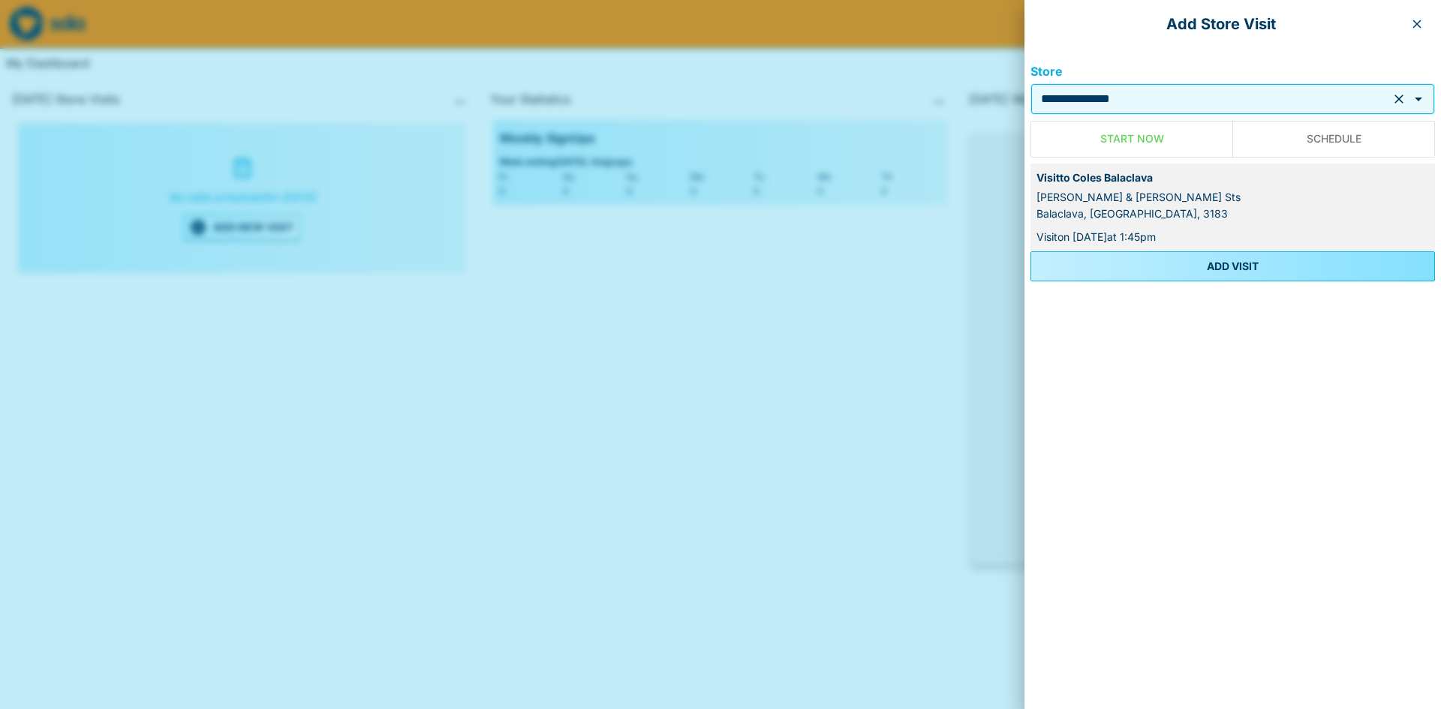
type input "**********"
click at [1295, 260] on button "ADD VISIT" at bounding box center [1232, 266] width 404 height 30
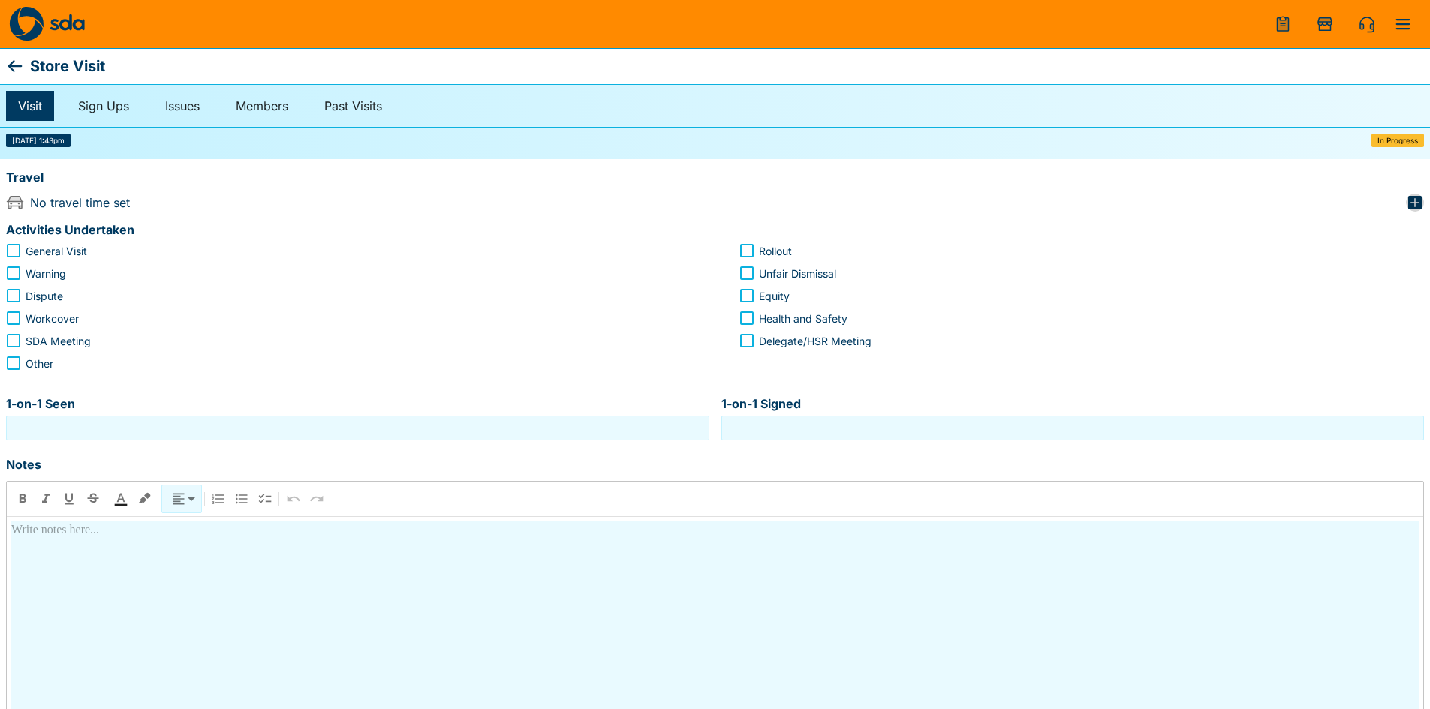
click at [1420, 197] on icon "button" at bounding box center [1415, 203] width 14 height 14
